Goal: Task Accomplishment & Management: Complete application form

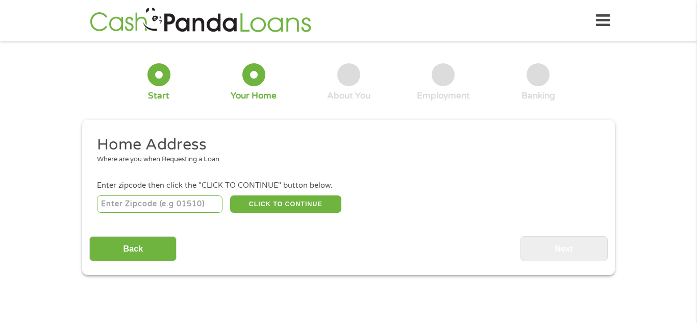
click at [139, 204] on input "number" at bounding box center [160, 203] width 126 height 17
type input "59718"
select select "[US_STATE]"
click at [311, 208] on button "CLICK TO CONTINUE" at bounding box center [285, 203] width 111 height 17
type input "59718"
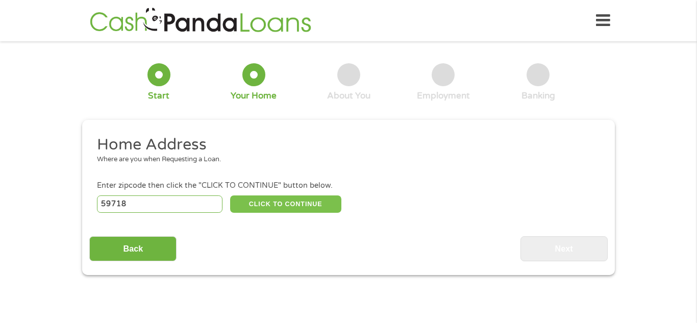
type input "Bozeman"
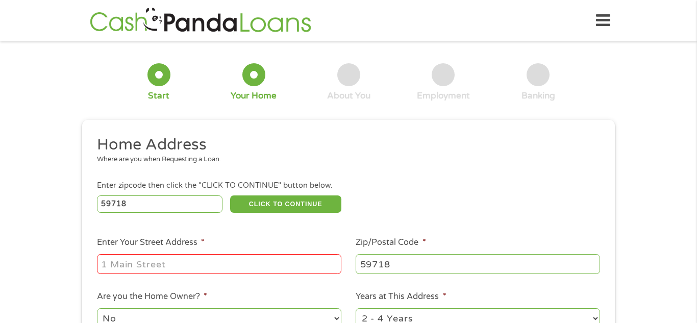
click at [231, 253] on div at bounding box center [219, 263] width 244 height 23
click at [228, 259] on input "Enter Your Street Address *" at bounding box center [219, 263] width 244 height 19
type input "[STREET_ADDRESS]"
click at [534, 200] on div "59718 CLICK TO CONTINUE Please recheck your Zipcode, it seems to be Incorrect" at bounding box center [348, 203] width 503 height 21
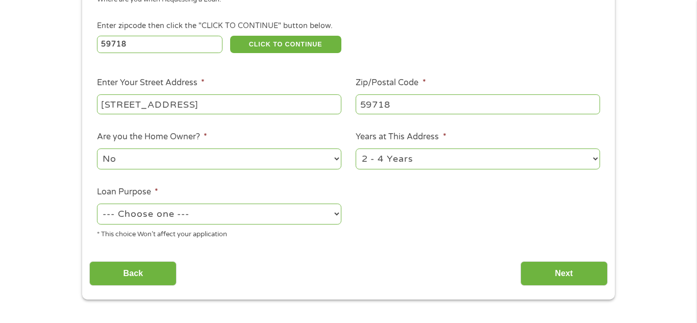
scroll to position [163, 0]
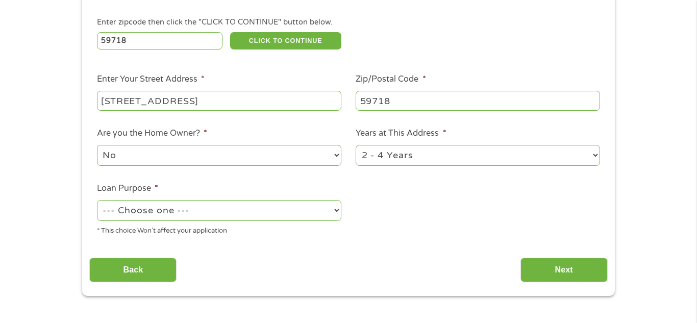
click at [412, 162] on select "1 Year or less 1 - 2 Years 2 - 4 Years Over 4 Years" at bounding box center [477, 155] width 244 height 21
click at [355, 146] on select "1 Year or less 1 - 2 Years 2 - 4 Years Over 4 Years" at bounding box center [477, 155] width 244 height 21
click at [410, 156] on select "1 Year or less 1 - 2 Years 2 - 4 Years Over 4 Years" at bounding box center [477, 155] width 244 height 21
click at [355, 146] on select "1 Year or less 1 - 2 Years 2 - 4 Years Over 4 Years" at bounding box center [477, 155] width 244 height 21
click at [393, 166] on select "1 Year or less 1 - 2 Years 2 - 4 Years Over 4 Years" at bounding box center [477, 155] width 244 height 21
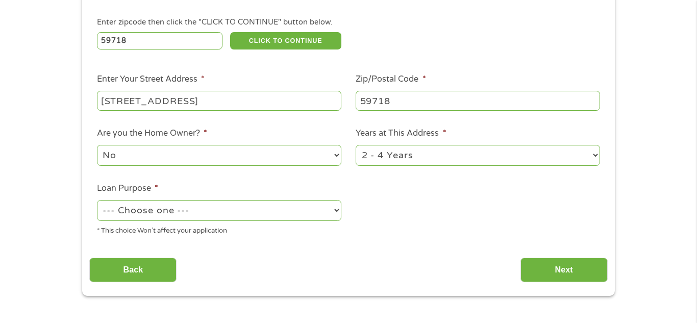
select select "24months"
click at [355, 146] on select "1 Year or less 1 - 2 Years 2 - 4 Years Over 4 Years" at bounding box center [477, 155] width 244 height 21
click at [308, 226] on div "* This choice Won’t affect your application" at bounding box center [219, 229] width 244 height 14
click at [311, 216] on select "--- Choose one --- Pay Bills Debt Consolidation Home Improvement Major Purchase…" at bounding box center [219, 210] width 244 height 21
select select "medicalexpenses"
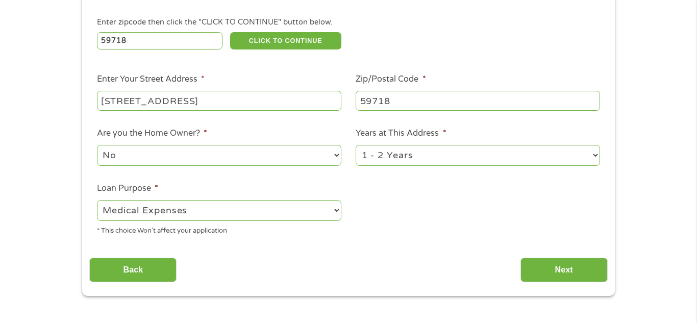
click at [97, 201] on select "--- Choose one --- Pay Bills Debt Consolidation Home Improvement Major Purchase…" at bounding box center [219, 210] width 244 height 21
click at [552, 267] on input "Next" at bounding box center [563, 270] width 87 height 25
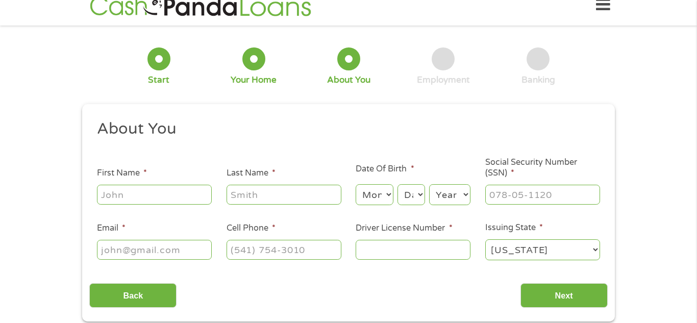
scroll to position [0, 0]
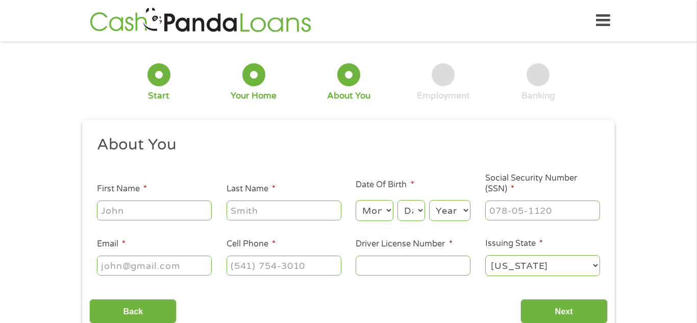
click at [102, 216] on input "First Name *" at bounding box center [154, 209] width 115 height 19
type input "[PERSON_NAME]"
type input "[EMAIL_ADDRESS][DOMAIN_NAME]"
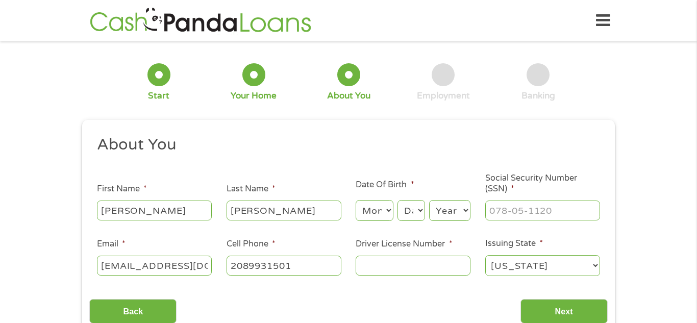
type input "[PHONE_NUMBER]"
click at [388, 211] on select "Month 1 2 3 4 5 6 7 8 9 10 11 12" at bounding box center [373, 210] width 37 height 21
select select "8"
click at [355, 200] on select "Month 1 2 3 4 5 6 7 8 9 10 11 12" at bounding box center [373, 210] width 37 height 21
click at [410, 208] on select "Day 1 2 3 4 5 6 7 8 9 10 11 12 13 14 15 16 17 18 19 20 21 22 23 24 25 26 27 28 …" at bounding box center [411, 210] width 28 height 21
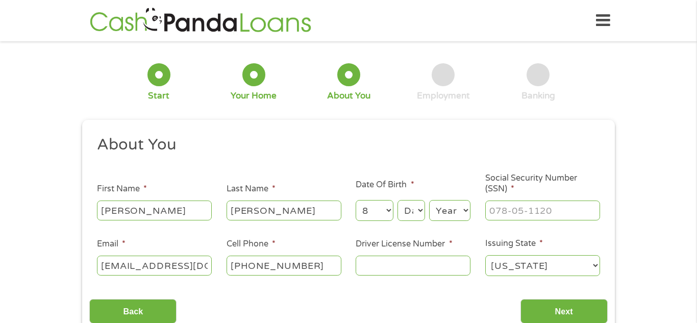
click at [425, 189] on li "Date Of Birth * Month Month 1 2 3 4 5 6 7 8 9 10 11 12 Day Day 1 2 3 4 5 6 7 8 …" at bounding box center [413, 201] width 130 height 44
click at [417, 201] on select "Day 1 2 3 4 5 6 7 8 9 10 11 12 13 14 15 16 17 18 19 20 21 22 23 24 25 26 27 28 …" at bounding box center [411, 210] width 28 height 21
click at [397, 200] on select "Day 1 2 3 4 5 6 7 8 9 10 11 12 13 14 15 16 17 18 19 20 21 22 23 24 25 26 27 28 …" at bounding box center [411, 210] width 28 height 21
click at [421, 211] on select "Day 1 2 3 4 5 6 7 8 9 10 11 12 13 14 15 16 17 18 19 20 21 22 23 24 25 26 27 28 …" at bounding box center [411, 210] width 28 height 21
select select "24"
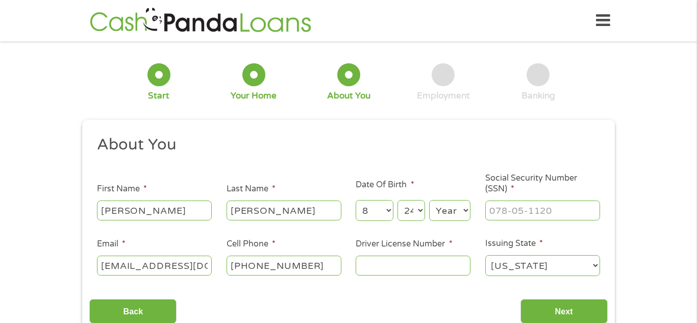
click at [397, 200] on select "Day 1 2 3 4 5 6 7 8 9 10 11 12 13 14 15 16 17 18 19 20 21 22 23 24 25 26 27 28 …" at bounding box center [411, 210] width 28 height 21
click at [445, 205] on select "Year [DATE] 2006 2005 2004 2003 2002 2001 2000 1999 1998 1997 1996 1995 1994 19…" at bounding box center [449, 210] width 41 height 21
select select "1988"
click at [429, 200] on select "Year [DATE] 2006 2005 2004 2003 2002 2001 2000 1999 1998 1997 1996 1995 1994 19…" at bounding box center [449, 210] width 41 height 21
click at [513, 212] on input "Social Security Number (SSN) *" at bounding box center [542, 209] width 115 height 19
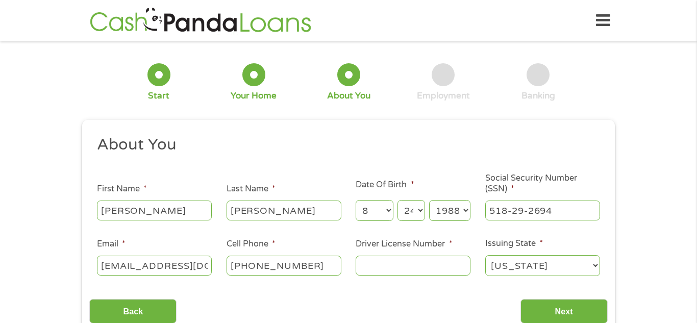
type input "518-29-2694"
click at [425, 263] on input "Driver License Number *" at bounding box center [412, 265] width 115 height 19
type input "aaa0000461597"
click at [635, 215] on div "1 Start 2 Your Home 3 About You 4 Employment 5 Banking 6 This field is hidden w…" at bounding box center [348, 192] width 697 height 289
click at [564, 302] on input "Next" at bounding box center [563, 311] width 87 height 25
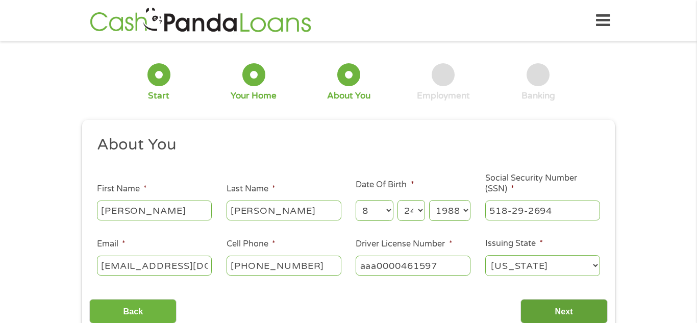
scroll to position [4, 4]
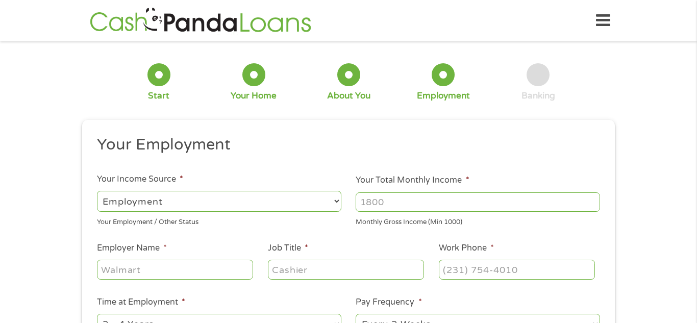
click at [427, 200] on input "Your Total Monthly Income *" at bounding box center [477, 201] width 244 height 19
type input "2800"
click at [187, 271] on input "Employer Name *" at bounding box center [175, 269] width 156 height 19
type input "Care Planning Institute"
type input "Caregiver"
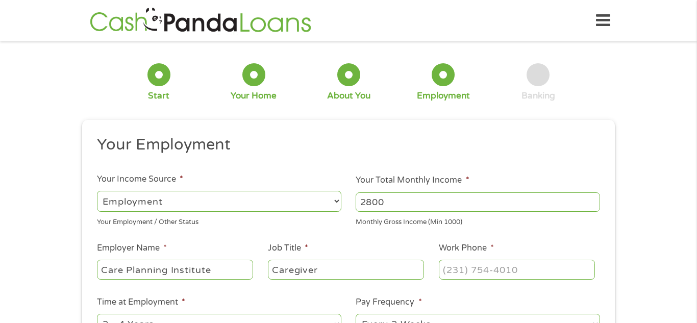
click at [464, 272] on input "Work Phone *" at bounding box center [517, 269] width 156 height 19
click at [464, 272] on input "(___) ___-____" at bounding box center [517, 269] width 156 height 19
type input "[PHONE_NUMBER]"
click at [54, 295] on div "1 Start 2 Your Home 3 About You 4 Employment 5 Banking 6 This field is hidden w…" at bounding box center [348, 249] width 697 height 402
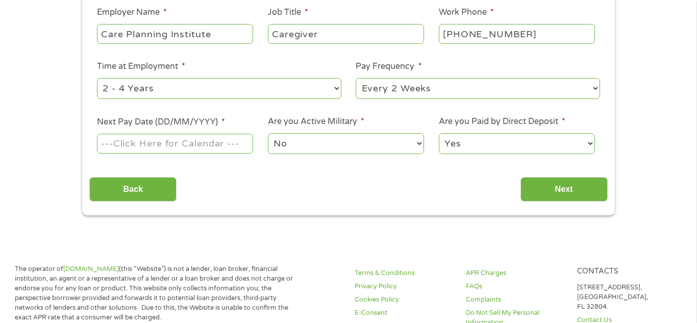
scroll to position [245, 0]
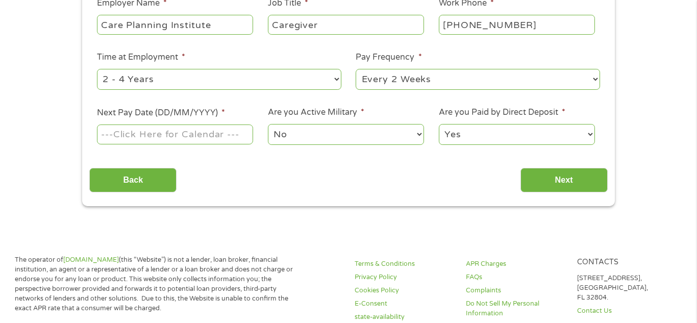
click at [232, 134] on input "Next Pay Date (DD/MM/YYYY) *" at bounding box center [175, 133] width 156 height 19
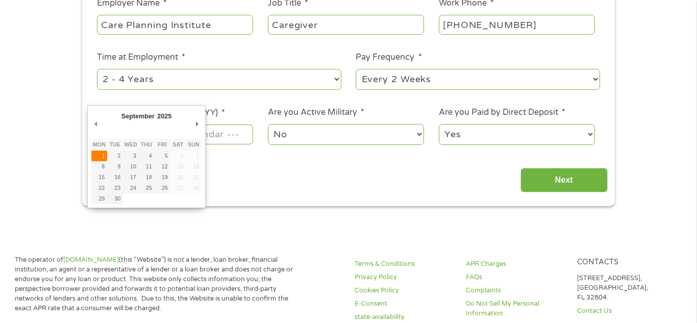
type input "[DATE]"
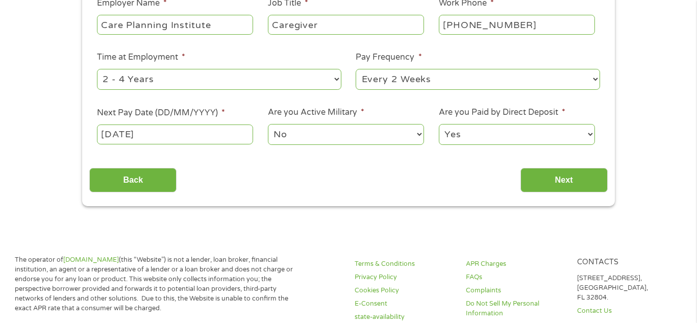
click at [219, 141] on input "[DATE]" at bounding box center [175, 133] width 156 height 19
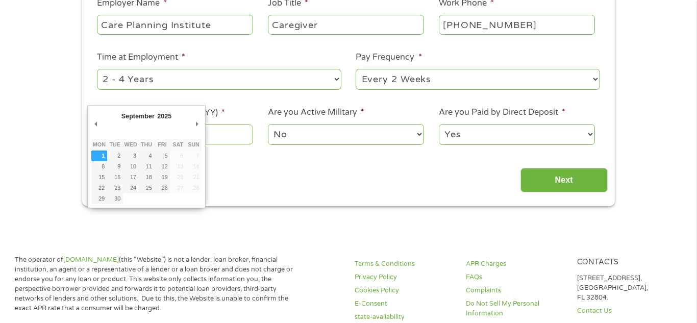
click at [219, 141] on input "[DATE]" at bounding box center [175, 133] width 156 height 19
click at [246, 158] on div "Your Employment Your Income Source * --- Choose one --- Employment [DEMOGRAPHIC…" at bounding box center [348, 41] width 518 height 303
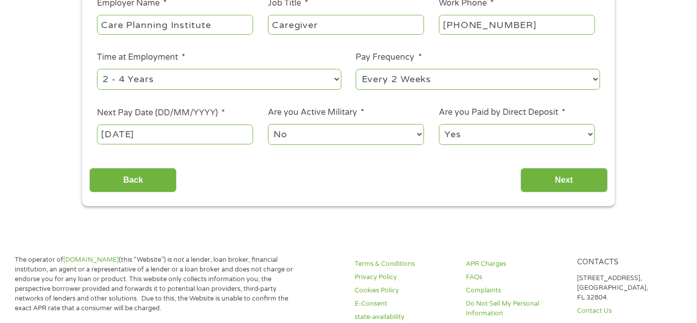
click at [394, 133] on select "No Yes" at bounding box center [346, 134] width 156 height 21
click at [521, 132] on select "Yes No" at bounding box center [517, 134] width 156 height 21
click at [559, 190] on input "Next" at bounding box center [563, 180] width 87 height 25
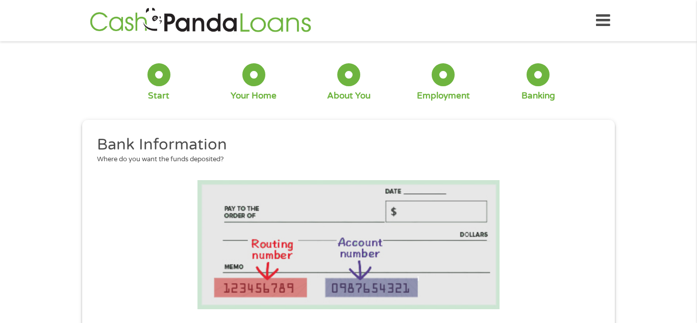
scroll to position [24, 4]
click at [496, 231] on img at bounding box center [348, 244] width 302 height 129
click at [554, 204] on li at bounding box center [348, 244] width 518 height 129
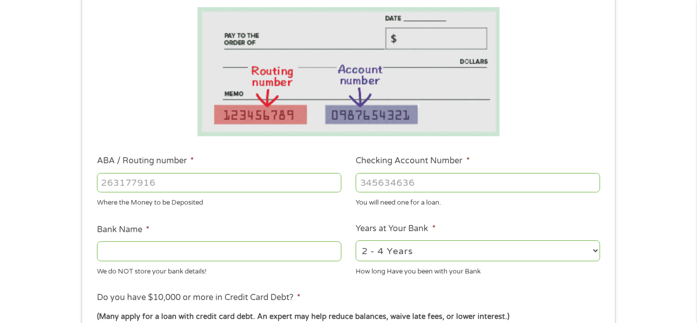
scroll to position [184, 0]
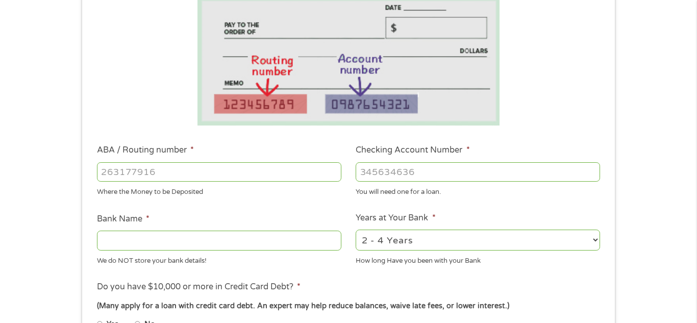
click at [302, 177] on input "ABA / Routing number *" at bounding box center [219, 171] width 244 height 19
type input "041215663"
type input "[PERSON_NAME] BANK"
type input "041215663"
click at [503, 174] on input "Checking Account Number *" at bounding box center [477, 171] width 244 height 19
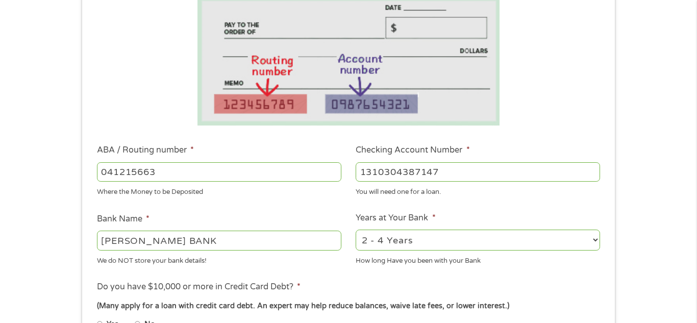
type input "1310304387147"
click at [642, 236] on div "1 Start 2 Your Home 3 About You 4 Employment 5 Banking 6 This field is hidden w…" at bounding box center [348, 188] width 697 height 647
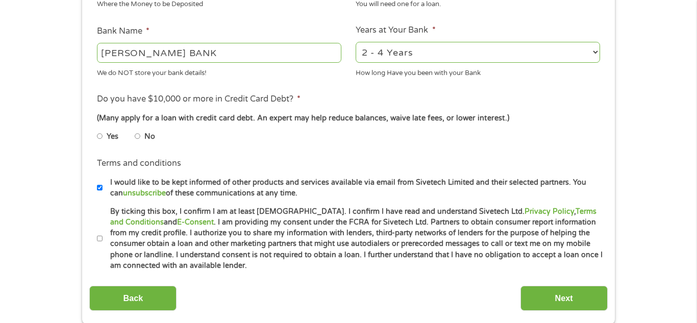
scroll to position [388, 0]
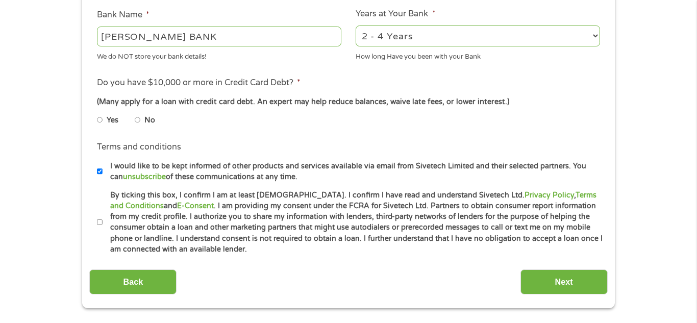
click at [137, 120] on input "No" at bounding box center [138, 120] width 6 height 16
radio input "true"
click at [97, 222] on input "By ticking this box, I confirm I am at least [DEMOGRAPHIC_DATA]. I confirm I ha…" at bounding box center [100, 222] width 6 height 16
checkbox input "true"
click at [98, 170] on input "I would like to be kept informed of other products and services available via e…" at bounding box center [100, 171] width 6 height 16
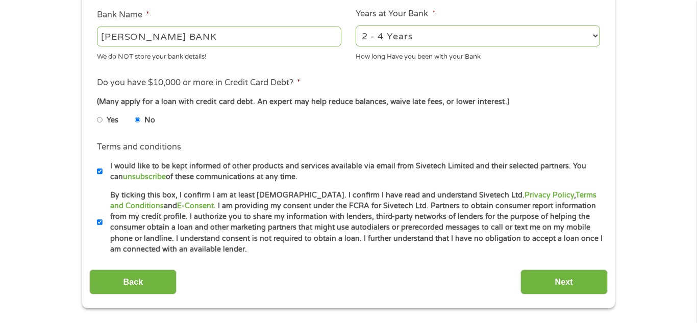
checkbox input "false"
click at [582, 286] on input "Next" at bounding box center [563, 281] width 87 height 25
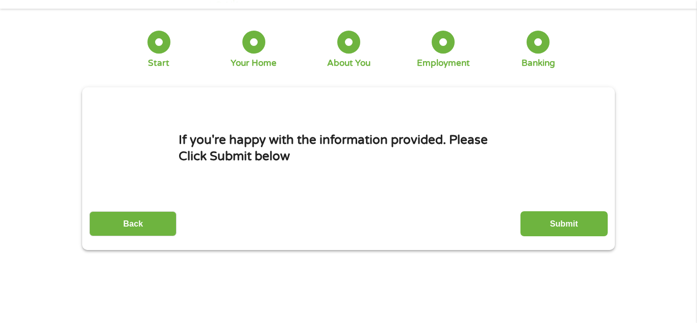
scroll to position [0, 0]
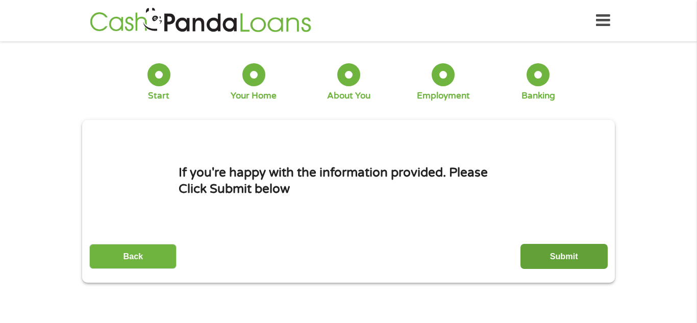
click at [579, 260] on input "Submit" at bounding box center [563, 256] width 87 height 25
